Goal: Information Seeking & Learning: Learn about a topic

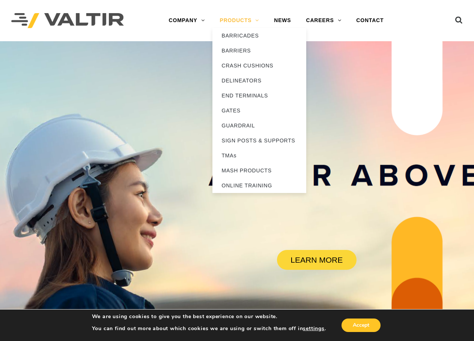
click at [233, 19] on link "PRODUCTS" at bounding box center [239, 20] width 54 height 15
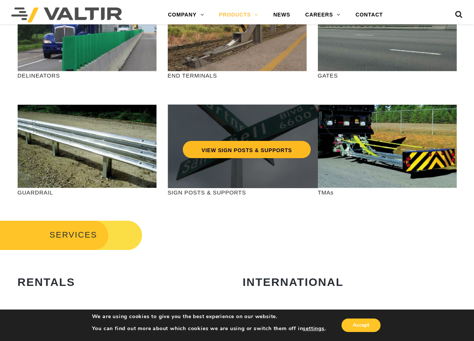
scroll to position [225, 0]
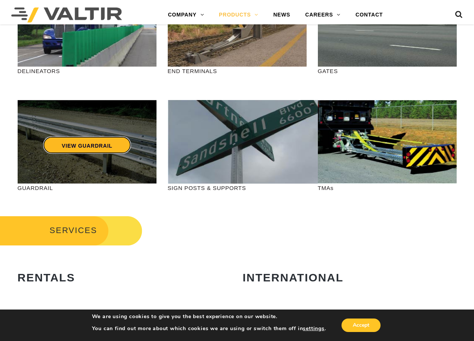
click at [89, 146] on link "VIEW GUARDRAIL" at bounding box center [87, 145] width 88 height 17
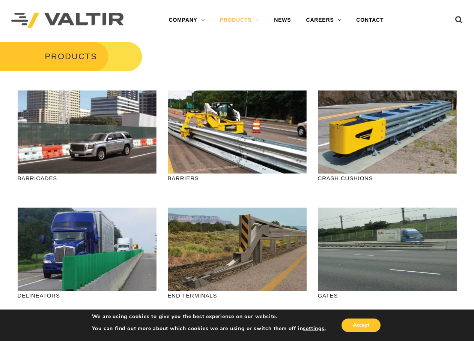
scroll to position [0, 0]
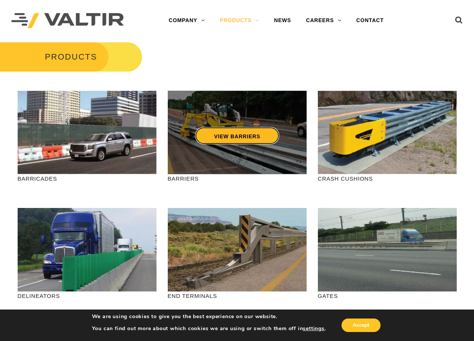
click at [249, 134] on link "VIEW BARRIERS" at bounding box center [237, 135] width 84 height 17
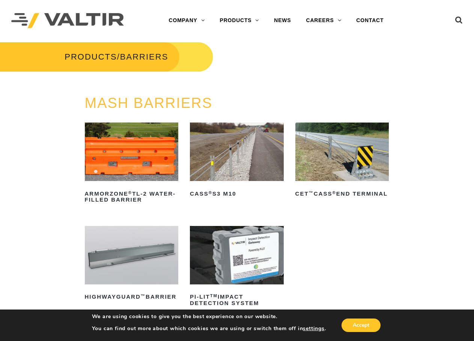
click at [323, 165] on img at bounding box center [342, 152] width 94 height 59
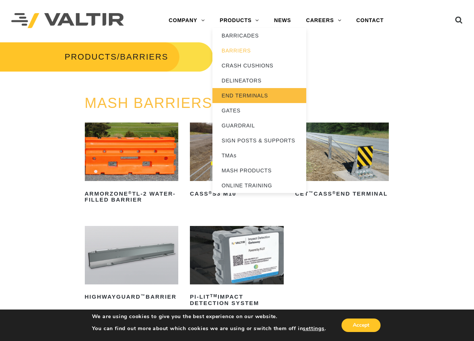
click at [243, 93] on link "END TERMINALS" at bounding box center [259, 95] width 94 height 15
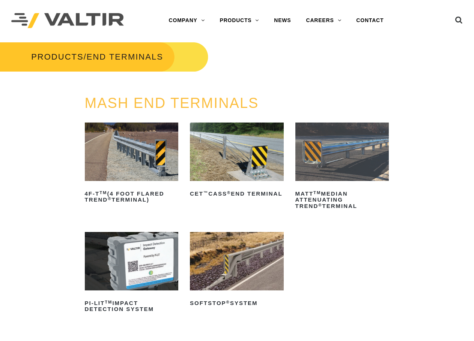
click at [115, 158] on img at bounding box center [132, 152] width 94 height 59
